Goal: Communication & Community: Answer question/provide support

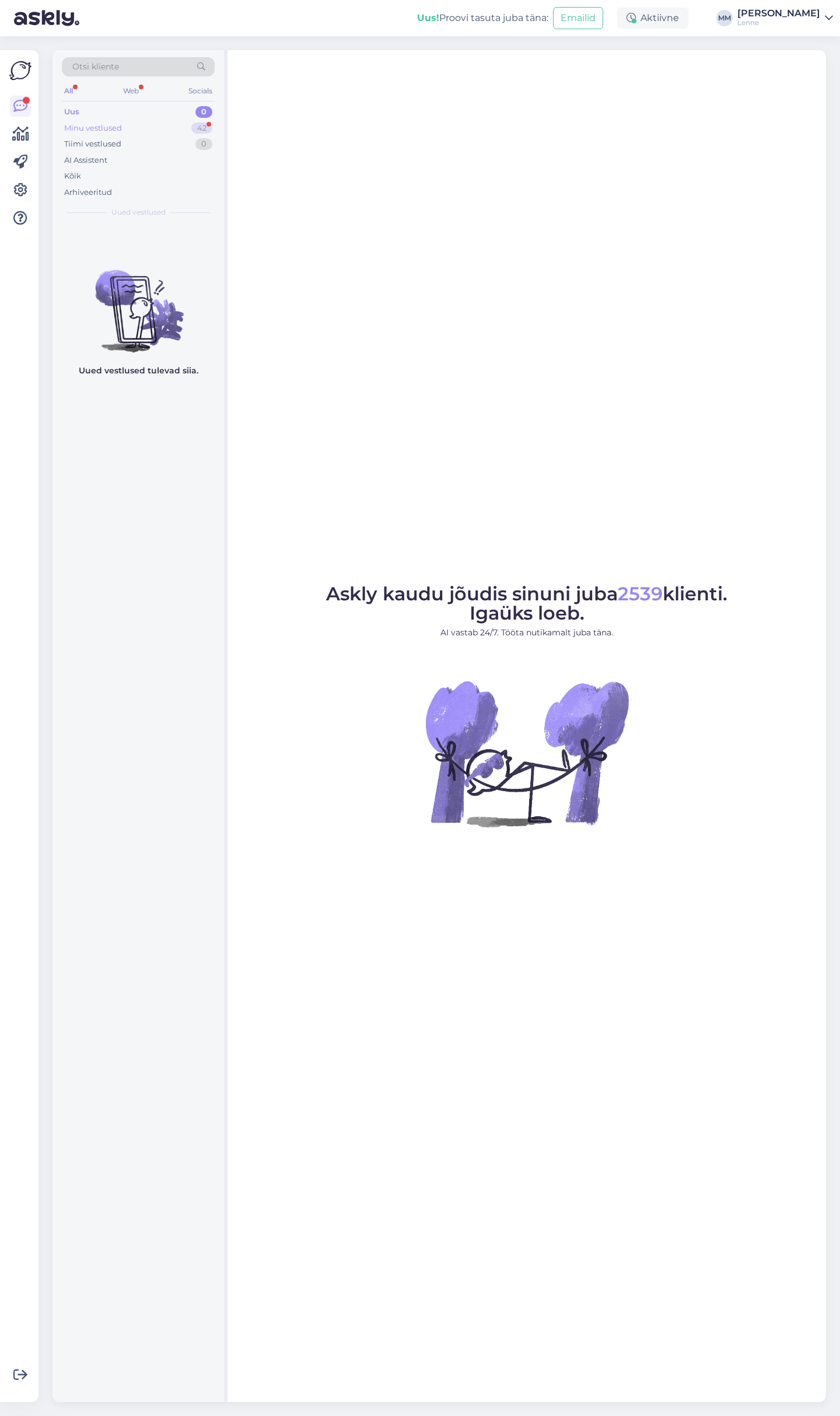
click at [113, 123] on div "Minu vestlused" at bounding box center [93, 128] width 58 height 11
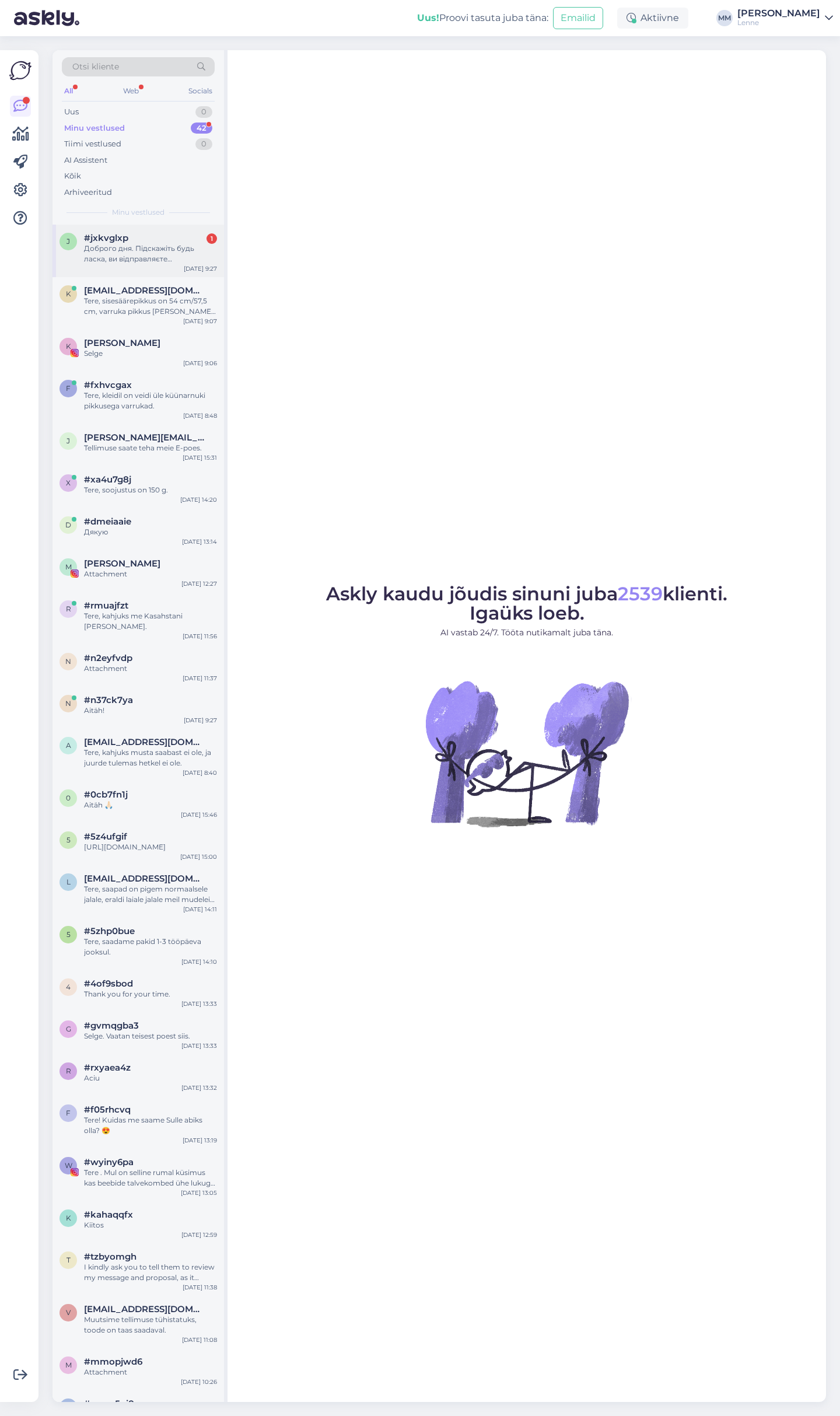
click at [150, 235] on div "#jxkvglxp 1" at bounding box center [151, 238] width 133 height 11
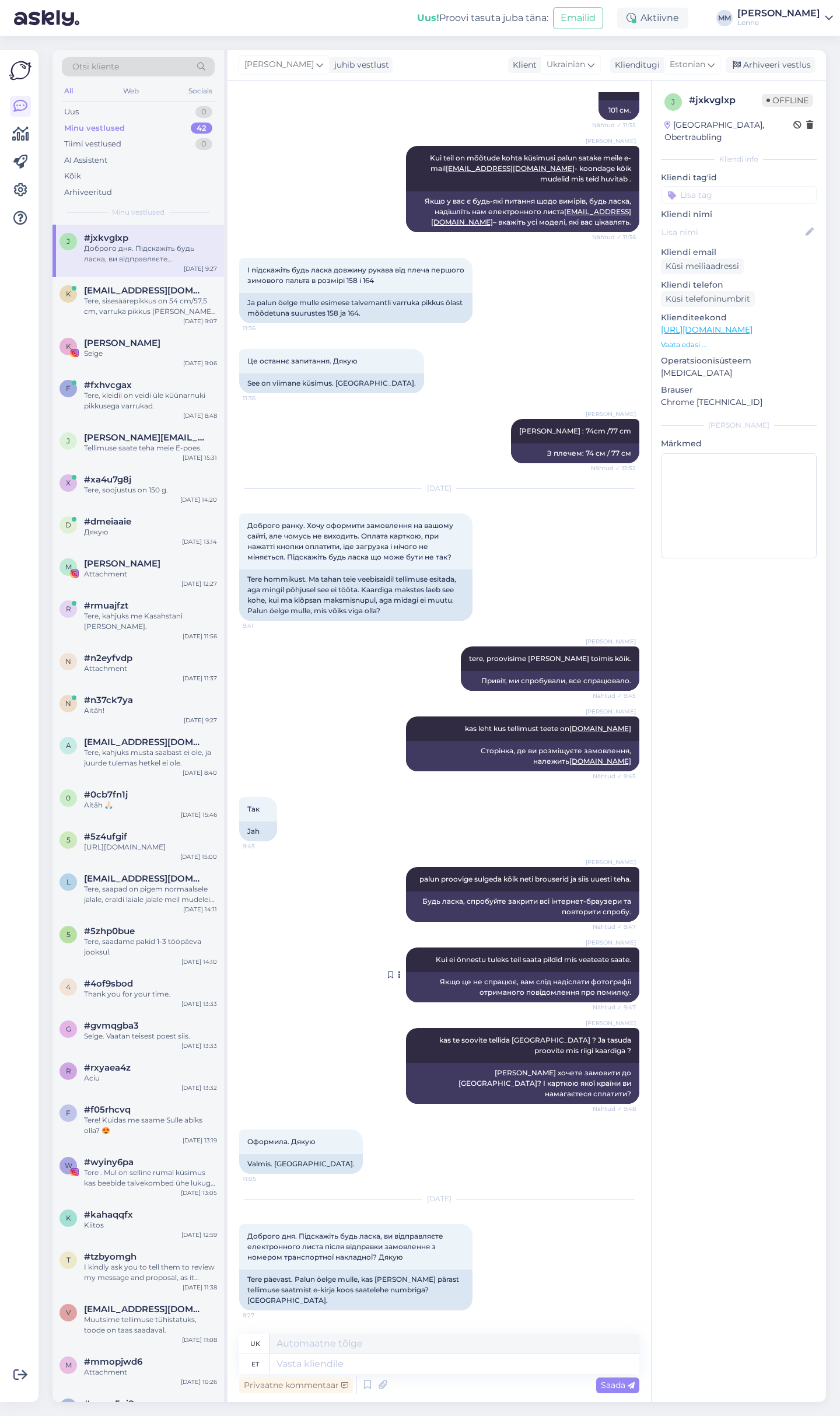
scroll to position [3930, 0]
click at [345, 1362] on textarea at bounding box center [455, 1365] width 370 height 20
type textarea "[PERSON_NAME] t"
type textarea "після"
type textarea "[PERSON_NAME] tellimuse t"
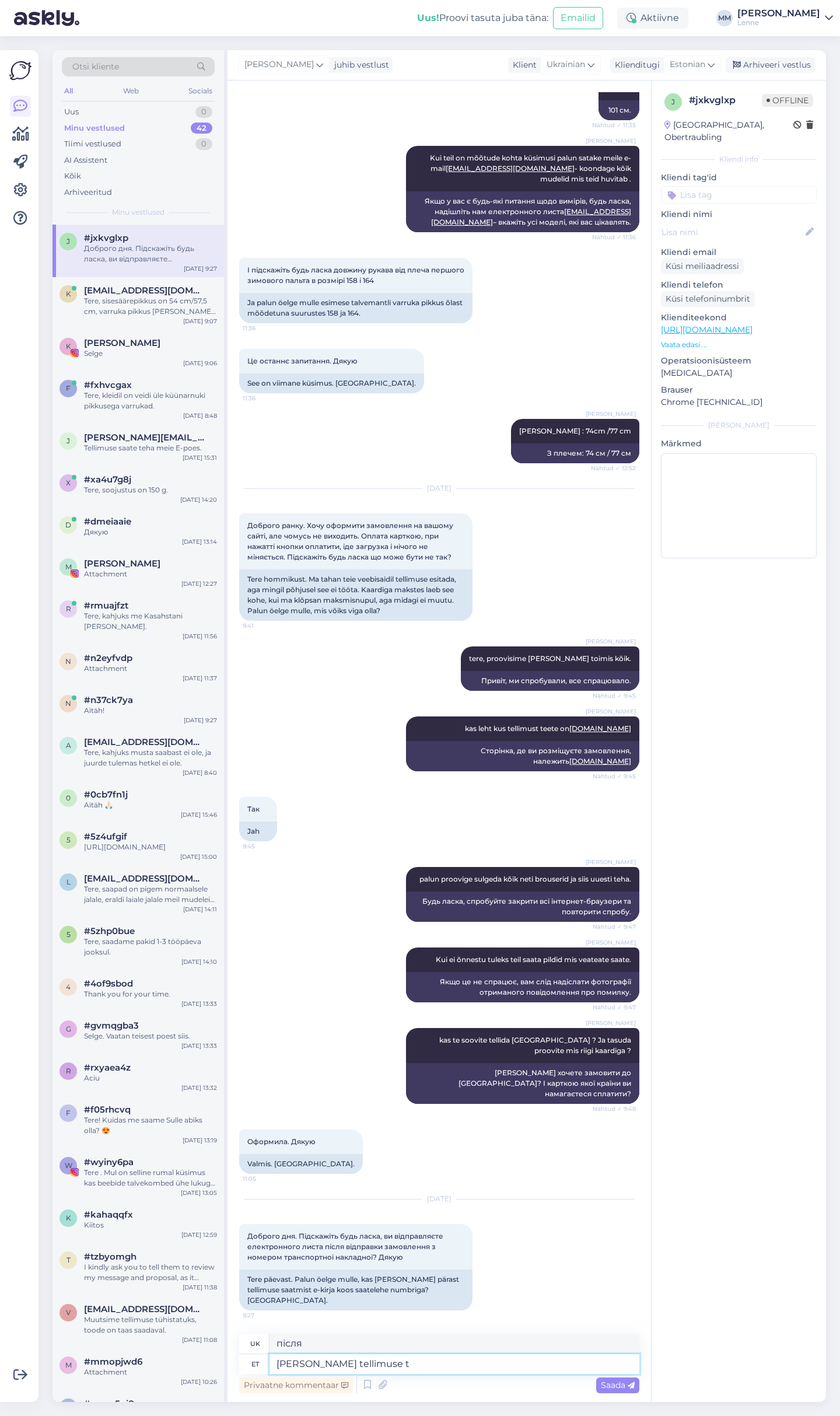
type textarea "після замовлення"
type textarea "[PERSON_NAME] tellimuse tegemist a"
type textarea "після оформлення замовлення"
type textarea "[PERSON_NAME] tellimuse tegemist saate k"
type textarea "після оформлення замовлення ви отримаєте"
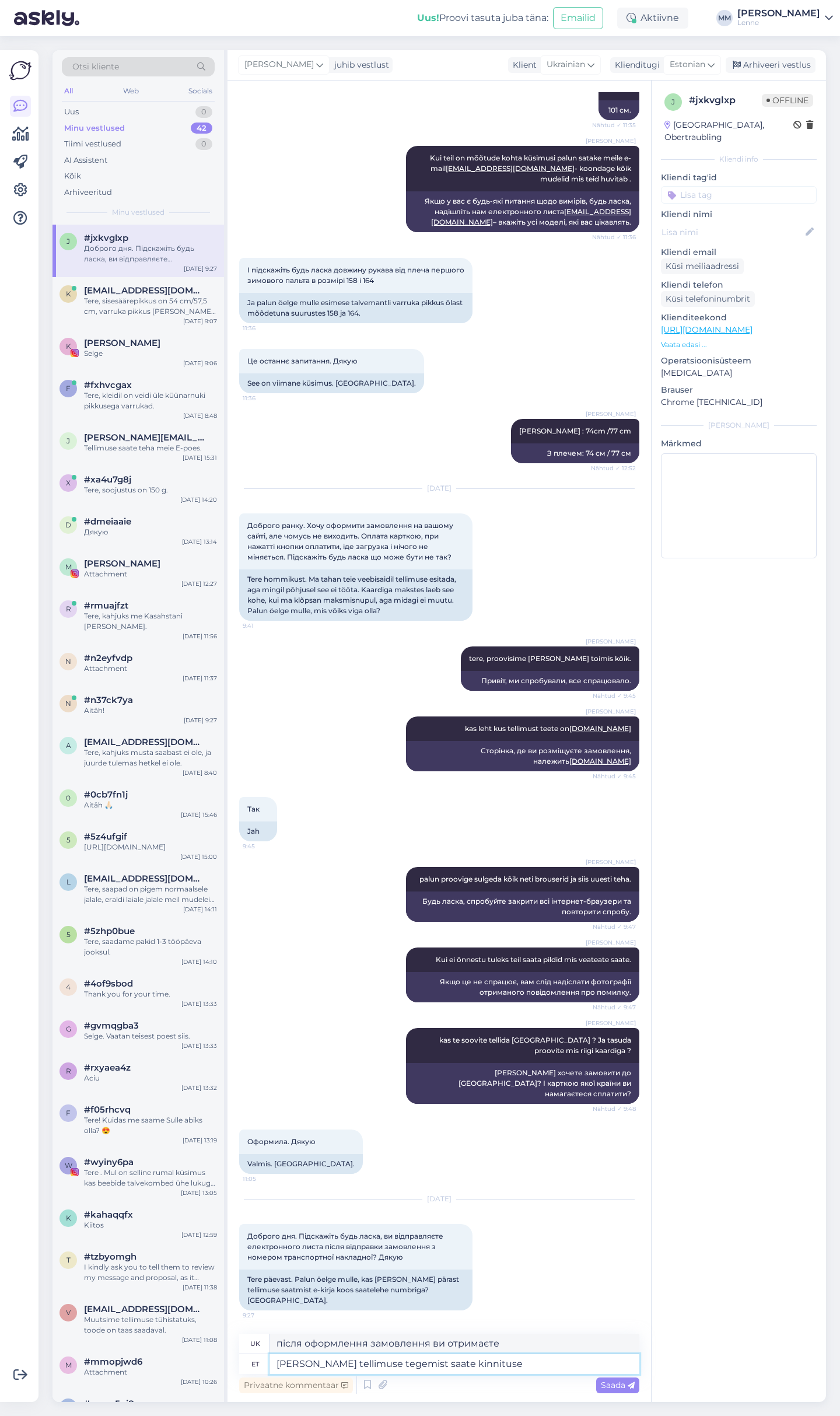
type textarea "[PERSON_NAME] tellimuse tegemist saate kinnituse m"
type textarea "Ви отримаєте підтвердження після оформлення замовлення."
type textarea "[PERSON_NAME] tellimuse tegemist saate kinnituse meilile."
type textarea "Після оформлення замовлення ви отримаєте підтвердження електронною поштою."
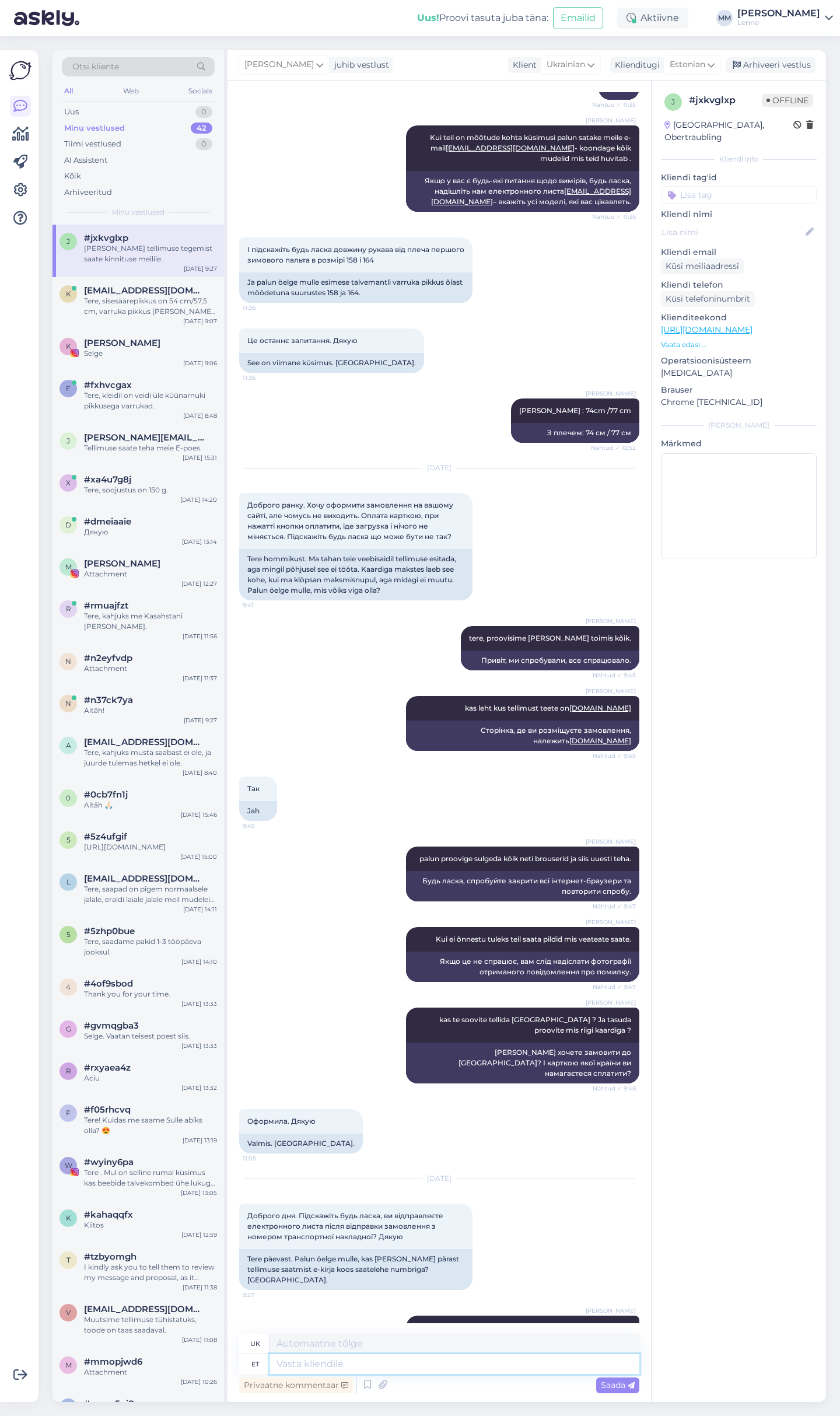
scroll to position [4010, 0]
